Goal: Find contact information: Find contact information

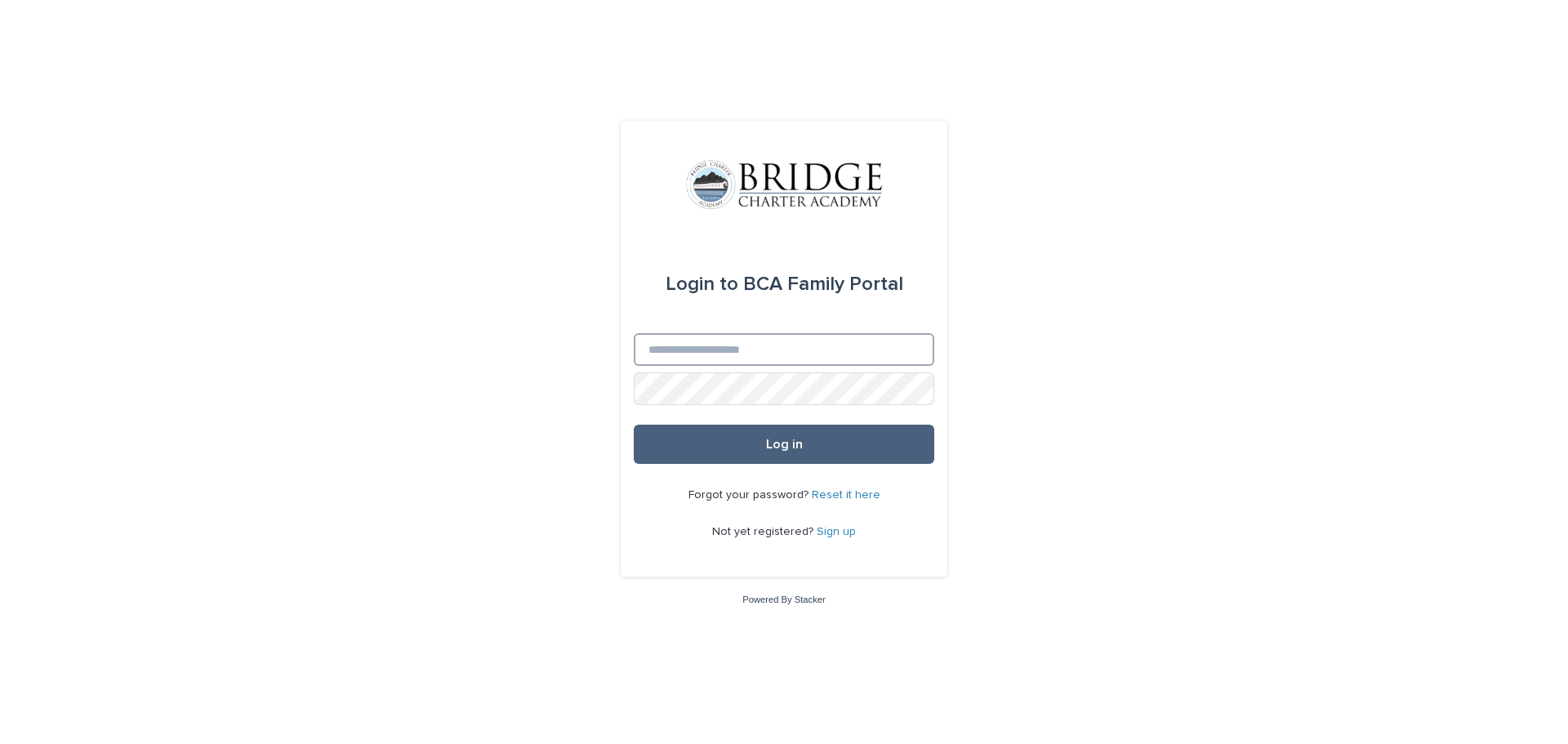
type input "**********"
click at [768, 446] on span "Log in" at bounding box center [784, 444] width 36 height 13
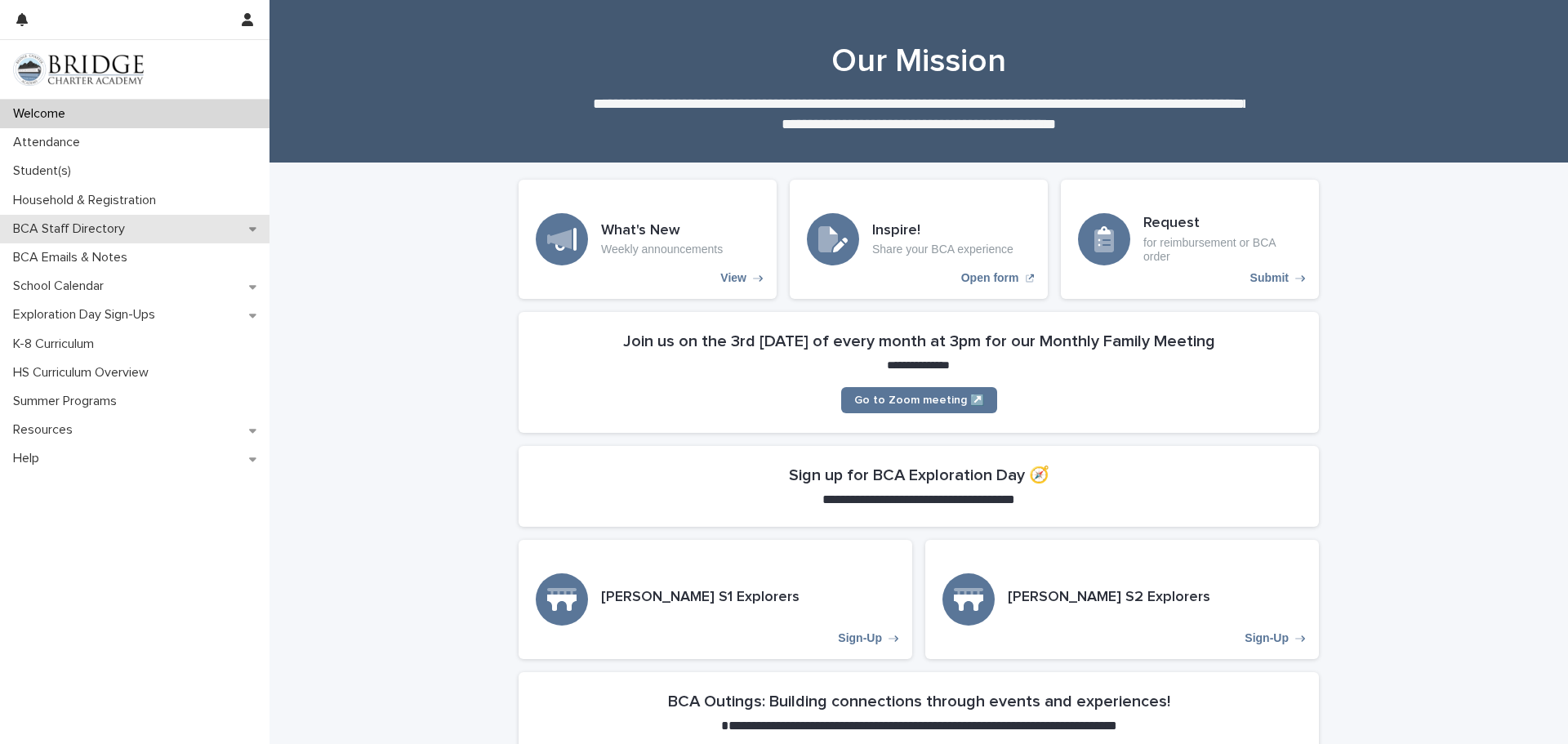
click at [74, 230] on p "BCA Staff Directory" at bounding box center [72, 229] width 131 height 15
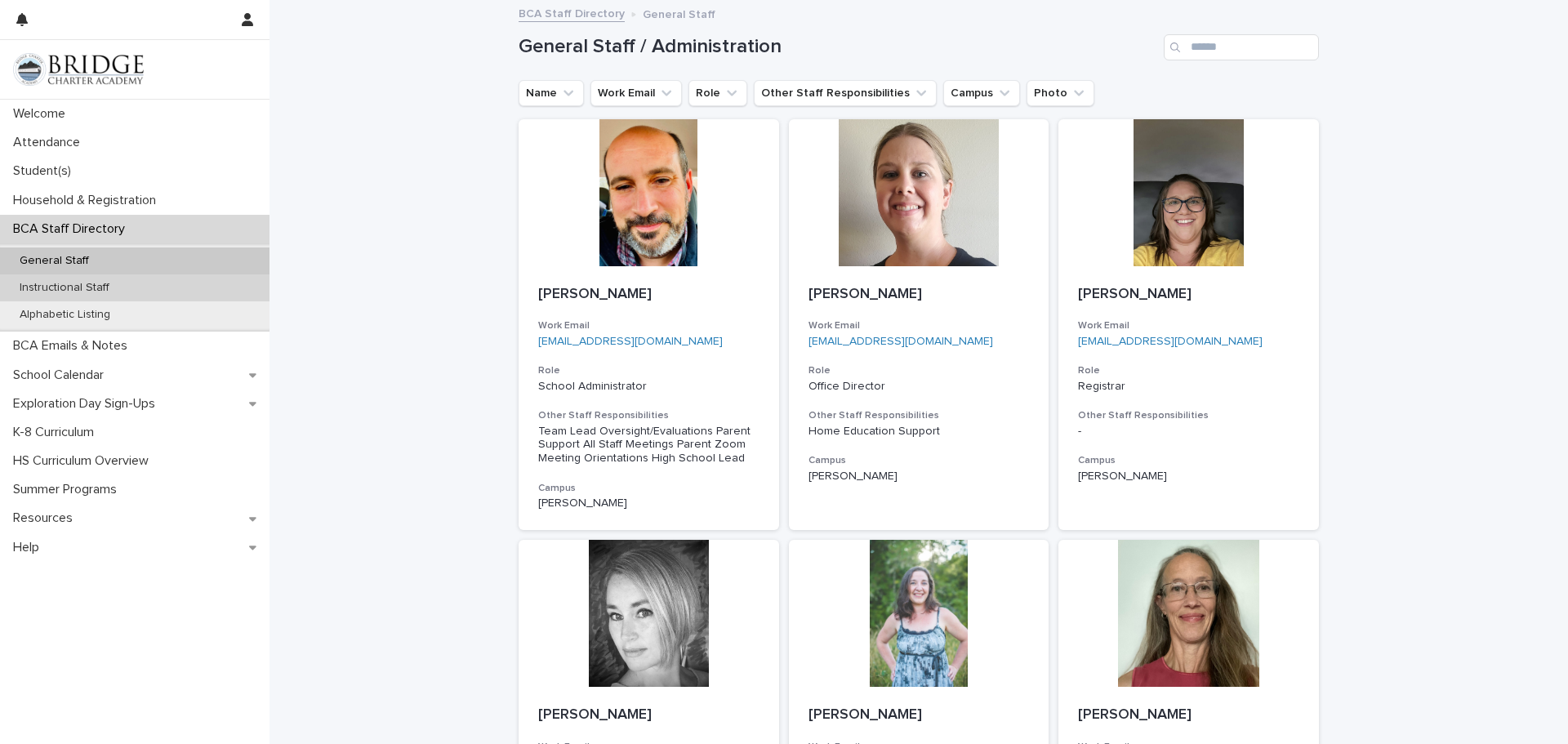
click at [102, 285] on p "Instructional Staff" at bounding box center [64, 288] width 116 height 14
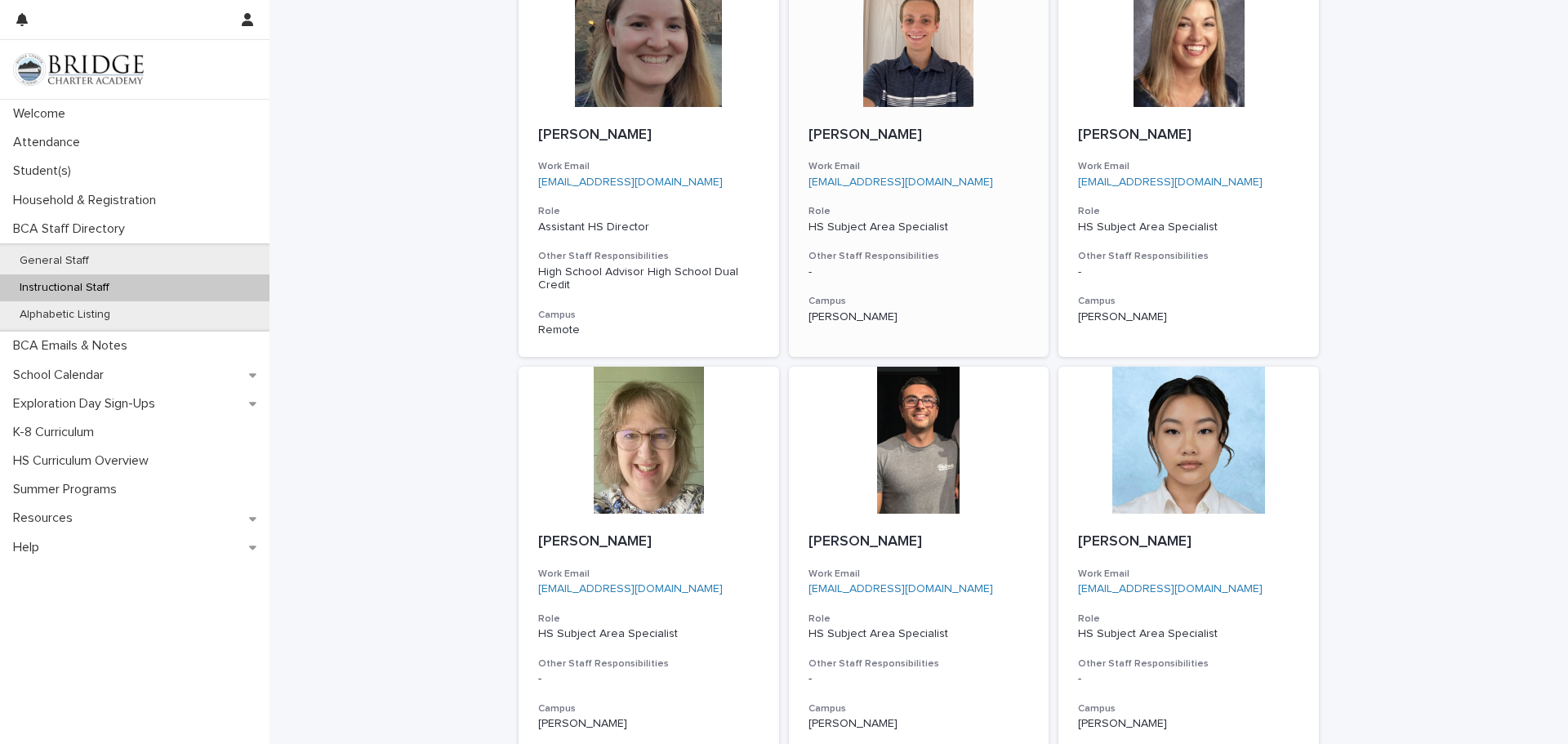
scroll to position [174, 0]
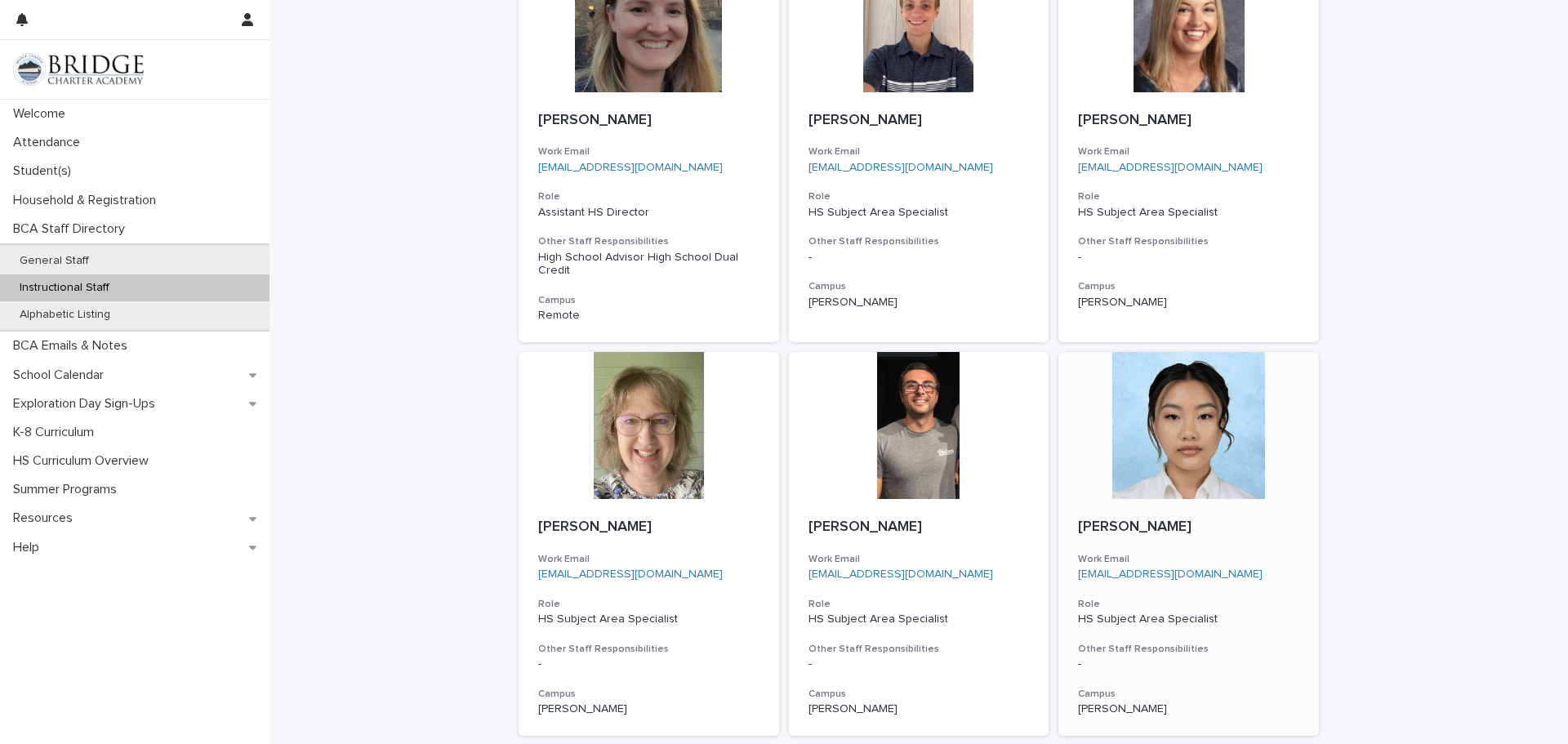
click at [1192, 471] on div at bounding box center [1188, 426] width 261 height 147
